Goal: Communication & Community: Share content

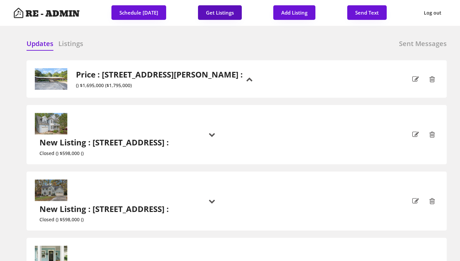
click at [220, 15] on button "Get Listings" at bounding box center [220, 12] width 44 height 15
click at [187, 40] on div at bounding box center [182, 44] width 33 height 10
click at [78, 45] on h6 "Listings" at bounding box center [70, 43] width 25 height 9
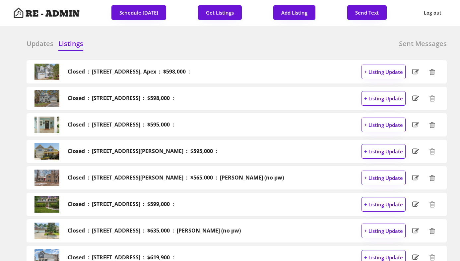
click at [32, 44] on h6 "Updates" at bounding box center [40, 43] width 27 height 9
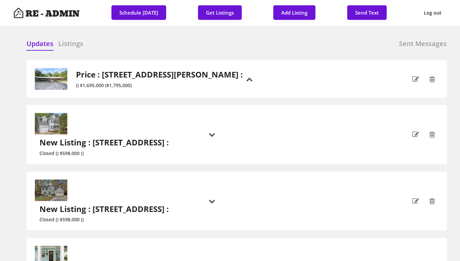
click at [160, 35] on div "Updates Listings Sent Messages Closed : 119 Rustic Pine Court, Apex : $598,000 …" at bounding box center [229, 39] width 433 height 16
click at [154, 49] on div "Updates Listings Sent Messages" at bounding box center [237, 45] width 420 height 13
click at [69, 42] on h6 "Listings" at bounding box center [70, 43] width 25 height 9
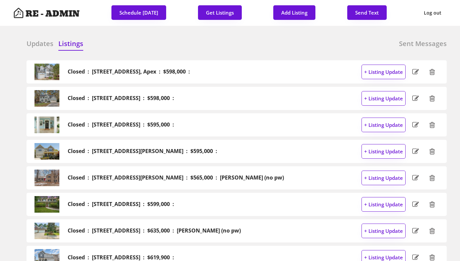
click at [35, 44] on h6 "Updates" at bounding box center [40, 43] width 27 height 9
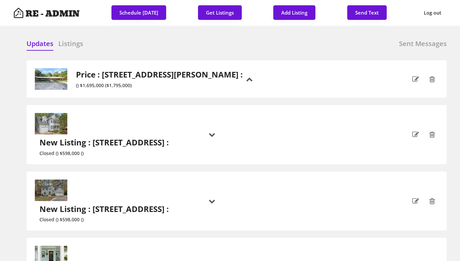
click at [113, 37] on div "Updates Listings Sent Messages Closed : 119 Rustic Pine Court, Apex : $598,000 …" at bounding box center [229, 39] width 433 height 16
click at [364, 12] on button "Send Text" at bounding box center [366, 12] width 39 height 15
select select "raleigh"
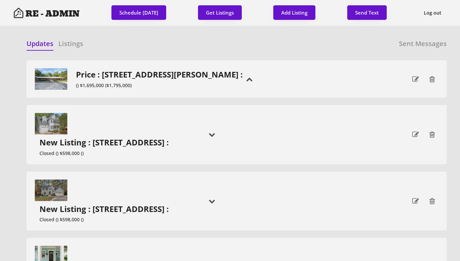
scroll to position [17, 0]
select select ""1348695171700984260__LOOKUP__1743599703321x142788062077753970""
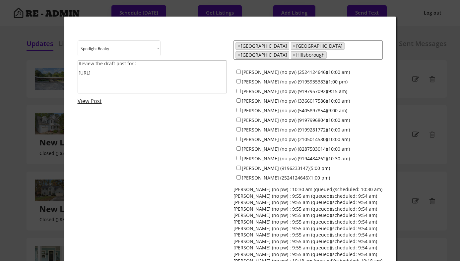
click at [129, 73] on textarea "Review the draft post for : https://revealestate.ai/post/" at bounding box center [152, 76] width 149 height 33
click at [135, 77] on textarea at bounding box center [152, 76] width 149 height 33
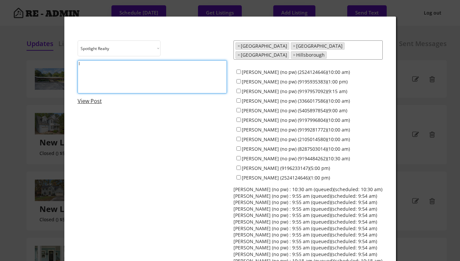
click at [141, 72] on textarea "I" at bounding box center [152, 76] width 149 height 33
type textarea "I"
paste textarea "Thinking about downsizing, decluttering, or preparing a loved one’s estate?"
paste textarea "https://www.instagram.com/p/DN0Mapv2MwV/?hl=en"
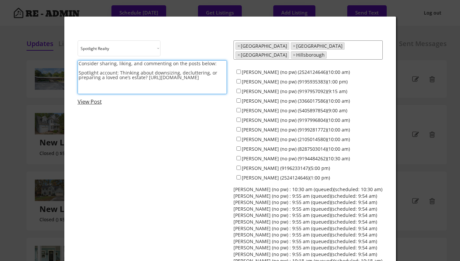
scroll to position [1, 0]
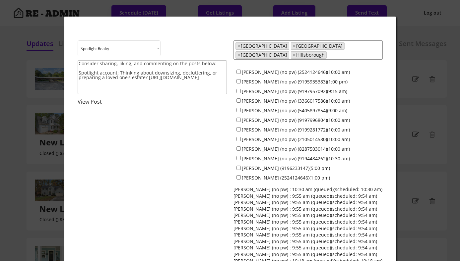
click at [123, 90] on textarea "Consider sharing, liking, and commenting on the posts below: Spotlight account:…" at bounding box center [152, 77] width 149 height 34
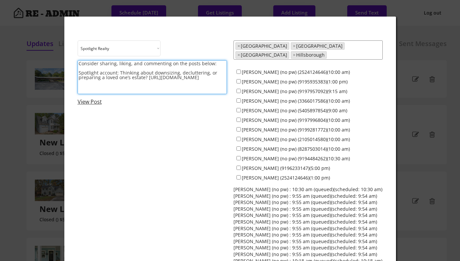
paste textarea "From new agent to $2M in just 4 months!"
paste textarea "https://www.instagram.com/p/DN218KR2NiI/?hl=en"
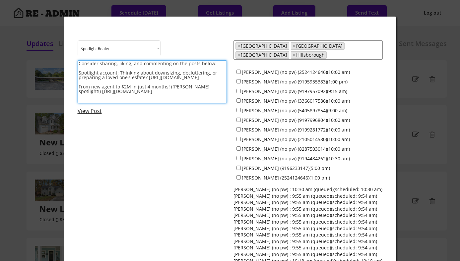
scroll to position [1, 0]
click at [99, 106] on textarea "Consider sharing, liking, and commenting on the posts below: Spotlight account:…" at bounding box center [152, 84] width 149 height 48
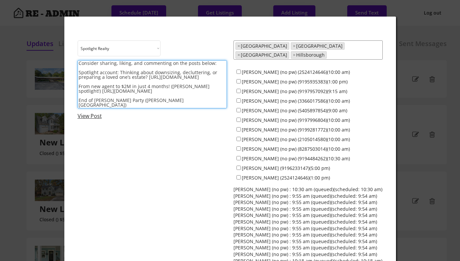
paste textarea "https://www.instagram.com/p/DMLTP4ws4_x/?hl=en"
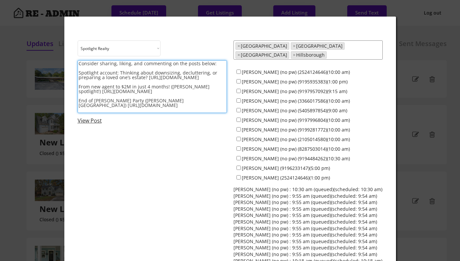
click at [147, 105] on textarea "Consider sharing, liking, and commenting on the posts below: Spotlight account:…" at bounding box center [152, 86] width 149 height 53
click at [214, 109] on textarea "Consider sharing, liking, and commenting on the posts below: Spotlight account:…" at bounding box center [152, 86] width 149 height 53
type textarea "Consider sharing, liking, and commenting on the posts below: Spotlight account:…"
click at [239, 70] on input "[PERSON_NAME] (no pw) (2524124646)(10:00 am)" at bounding box center [238, 72] width 4 height 4
checkbox input "true"
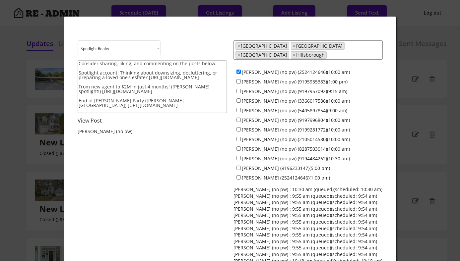
click at [238, 79] on input "[PERSON_NAME] (no pw) (9195935383)(1:00 pm)" at bounding box center [238, 81] width 4 height 4
checkbox input "true"
click at [238, 89] on input "[PERSON_NAME] (no pw) (9197957092)(9:15 am)" at bounding box center [238, 91] width 4 height 4
checkbox input "true"
click at [238, 98] on input "[PERSON_NAME] (no pw) (3366017586)(10:00 am)" at bounding box center [238, 100] width 4 height 4
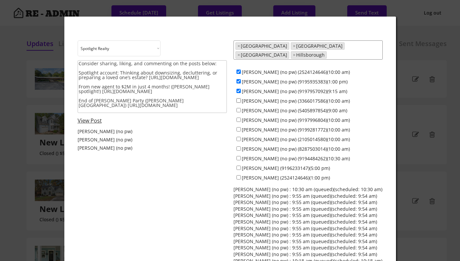
checkbox input "true"
click at [238, 108] on input "[PERSON_NAME] (no pw) (5405897854)(9:00 am)" at bounding box center [238, 110] width 4 height 4
checkbox input "true"
click at [238, 118] on input "[PERSON_NAME] (no pw) (9197996804)(10:00 am)" at bounding box center [238, 120] width 4 height 4
checkbox input "true"
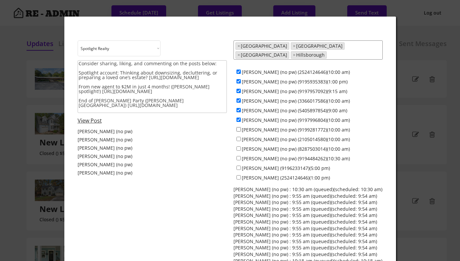
click at [238, 127] on input "[PERSON_NAME] (no pw) (9199281772)(10:00 am)" at bounding box center [238, 129] width 4 height 4
checkbox input "true"
click at [239, 137] on input "[PERSON_NAME] (no pw) (2105014580)(10:00 am)" at bounding box center [238, 139] width 4 height 4
checkbox input "true"
click at [239, 146] on input "[PERSON_NAME] (no pw) (8287503014)(10:00 am)" at bounding box center [238, 148] width 4 height 4
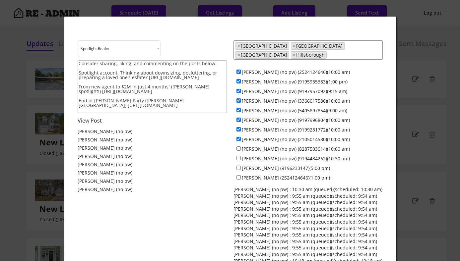
checkbox input "true"
click at [238, 156] on input "[PERSON_NAME] (no pw) (9194484262)(10:30 am)" at bounding box center [238, 158] width 4 height 4
checkbox input "true"
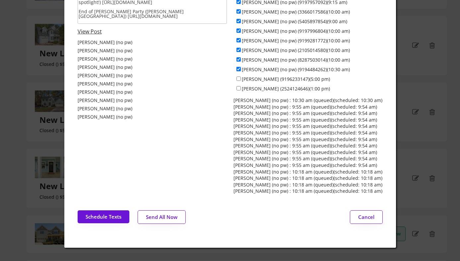
scroll to position [91, 0]
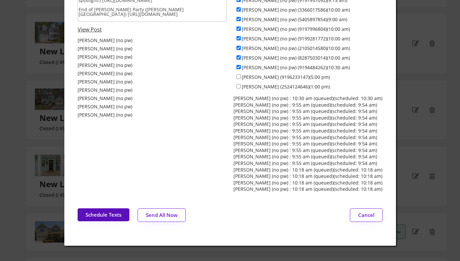
click at [101, 212] on button "Schedule Texts" at bounding box center [104, 214] width 52 height 13
click at [430, 46] on div at bounding box center [230, 130] width 460 height 261
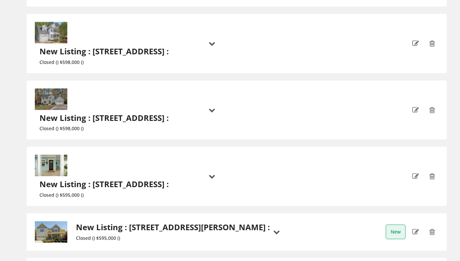
scroll to position [0, 0]
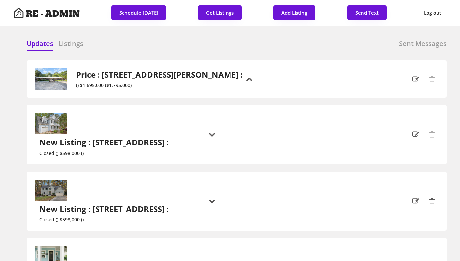
click at [163, 43] on div "Updates Listings Sent Messages" at bounding box center [237, 45] width 420 height 13
